Goal: Check status: Check status

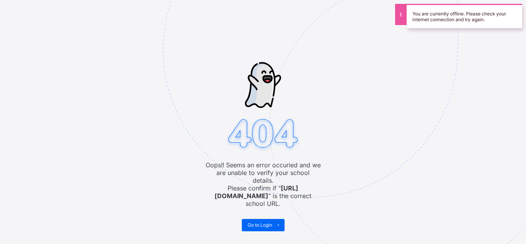
click at [278, 222] on icon at bounding box center [278, 224] width 6 height 5
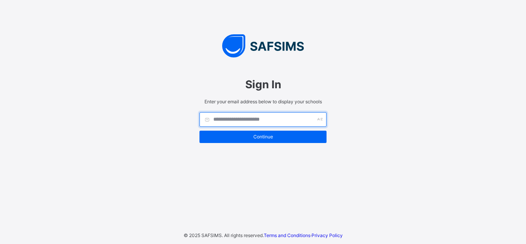
click at [237, 119] on input "text" at bounding box center [262, 119] width 127 height 15
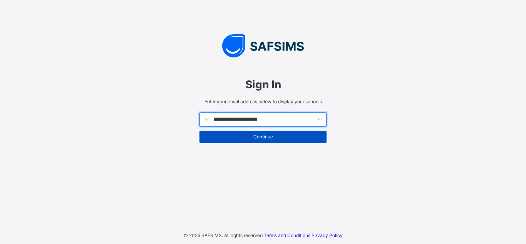
type input "**********"
click at [263, 136] on span "Continue" at bounding box center [263, 137] width 116 height 6
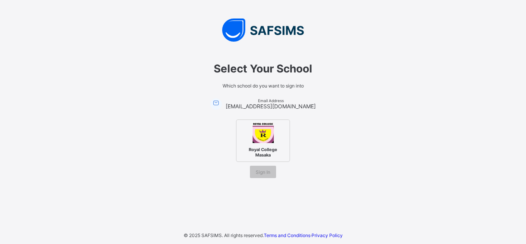
click at [269, 159] on div "Royal College Masaka" at bounding box center [263, 140] width 54 height 42
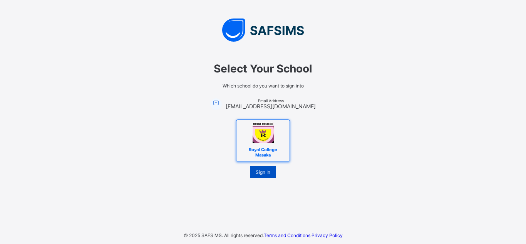
click at [266, 171] on span "Sign In" at bounding box center [263, 172] width 15 height 6
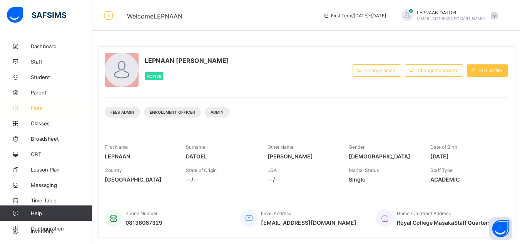
click at [44, 107] on span "Fees" at bounding box center [62, 108] width 62 height 6
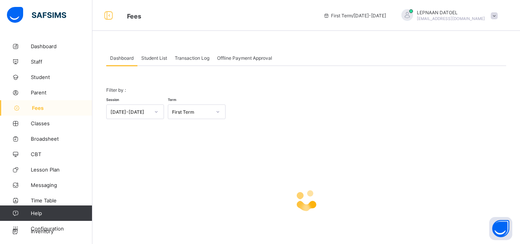
click at [159, 56] on span "Student List" at bounding box center [154, 58] width 26 height 6
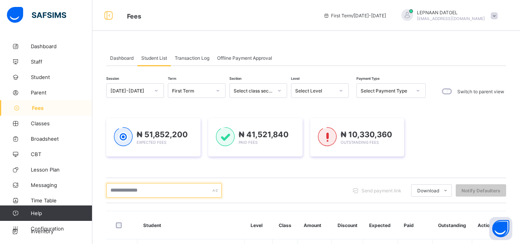
click at [158, 191] on input "text" at bounding box center [164, 190] width 116 height 15
click at [147, 193] on input "text" at bounding box center [164, 190] width 116 height 15
click at [134, 192] on input "text" at bounding box center [164, 190] width 116 height 15
click at [121, 189] on input "text" at bounding box center [164, 190] width 116 height 15
click at [127, 191] on input "text" at bounding box center [164, 190] width 116 height 15
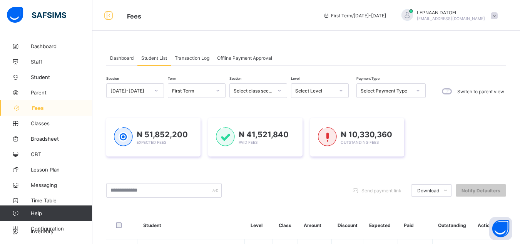
click at [62, 106] on span "Fees" at bounding box center [62, 108] width 60 height 6
click at [57, 107] on span "Fees" at bounding box center [62, 108] width 60 height 6
click at [127, 190] on input "text" at bounding box center [164, 190] width 116 height 15
click at [128, 191] on input "text" at bounding box center [164, 190] width 116 height 15
click at [114, 191] on input "text" at bounding box center [164, 190] width 116 height 15
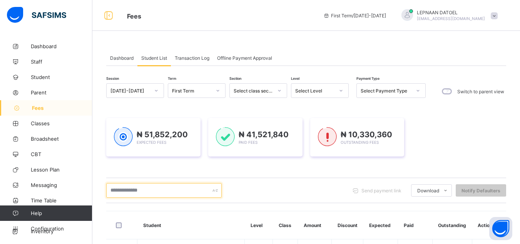
click at [110, 191] on input "text" at bounding box center [164, 190] width 116 height 15
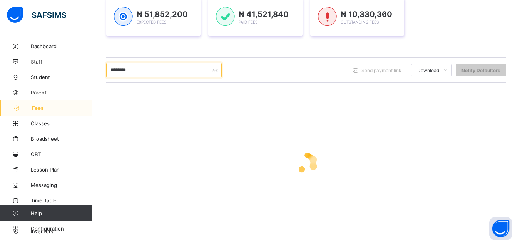
scroll to position [124, 0]
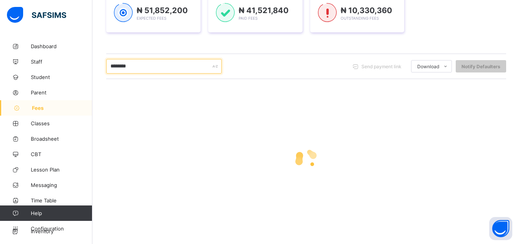
click at [138, 65] on input "********" at bounding box center [164, 66] width 116 height 15
click at [138, 68] on input "********" at bounding box center [164, 66] width 116 height 15
type input "*"
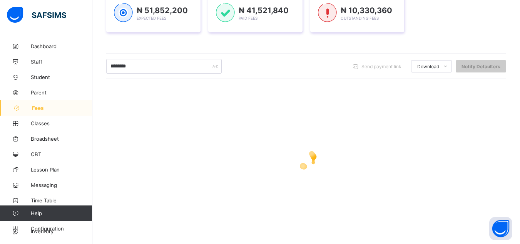
click at [342, 184] on div at bounding box center [306, 159] width 400 height 146
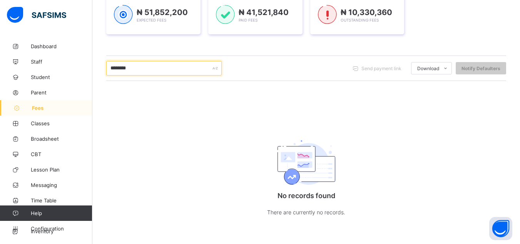
click at [144, 69] on input "********" at bounding box center [164, 68] width 116 height 15
type input "*"
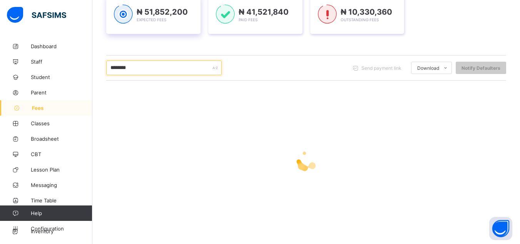
type input "********"
